Goal: Task Accomplishment & Management: Manage account settings

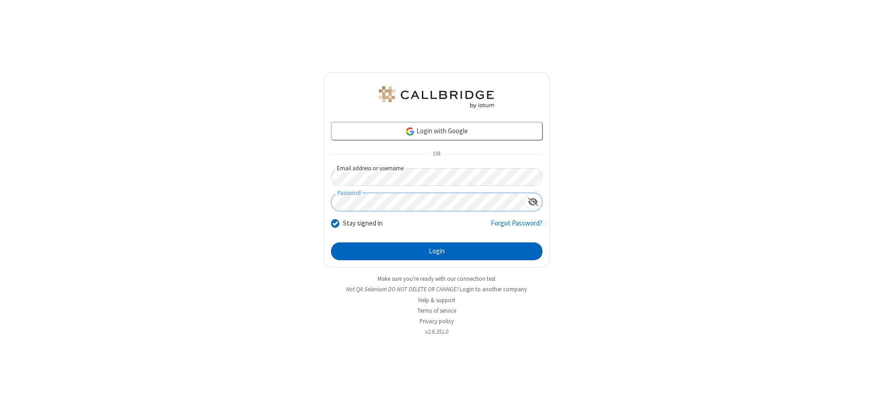
click at [437, 251] on button "Login" at bounding box center [436, 252] width 211 height 18
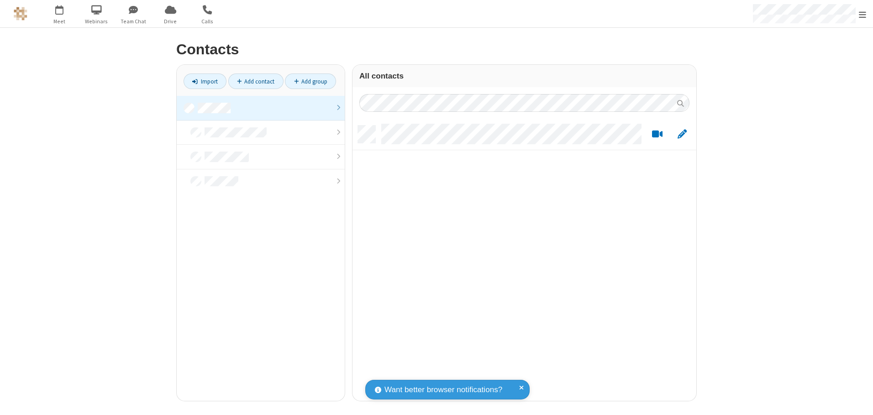
scroll to position [275, 337]
click at [261, 108] on link at bounding box center [261, 108] width 168 height 25
click at [256, 81] on link "Add contact" at bounding box center [255, 82] width 55 height 16
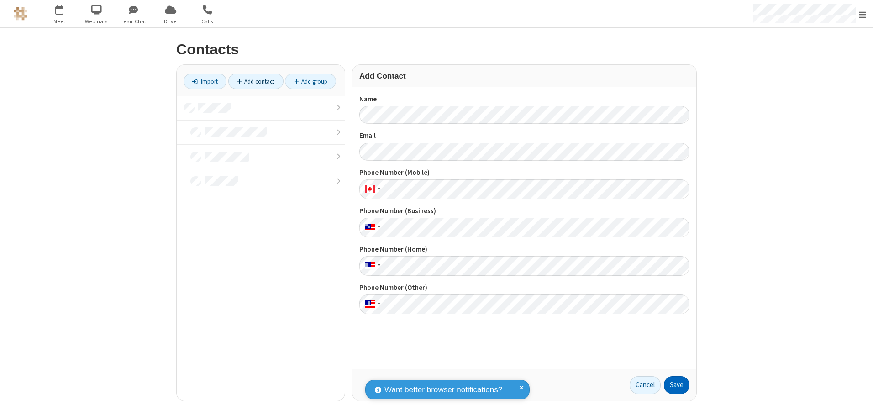
click at [677, 385] on button "Save" at bounding box center [677, 385] width 26 height 18
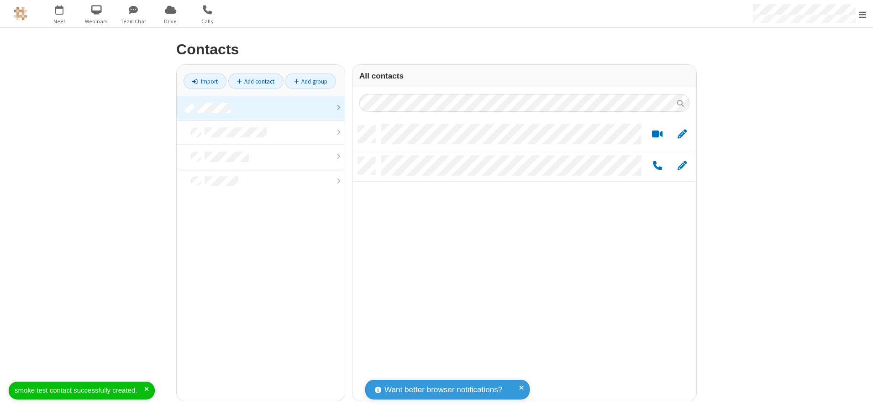
scroll to position [275, 337]
click at [256, 81] on link "Add contact" at bounding box center [255, 82] width 55 height 16
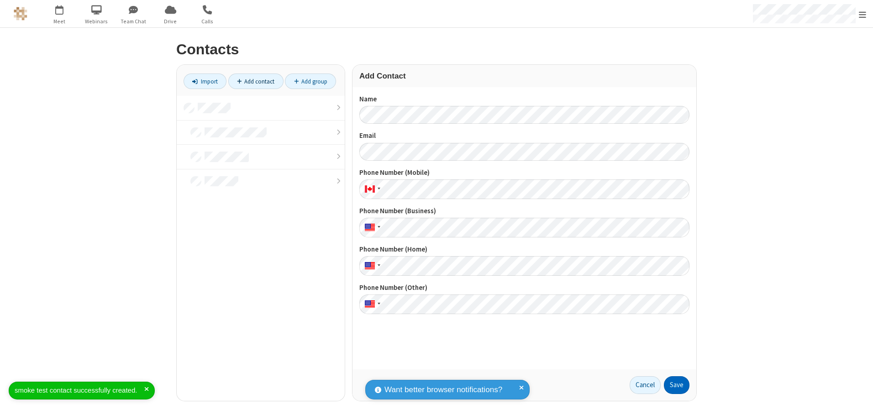
click at [677, 385] on button "Save" at bounding box center [677, 385] width 26 height 18
